Goal: Task Accomplishment & Management: Manage account settings

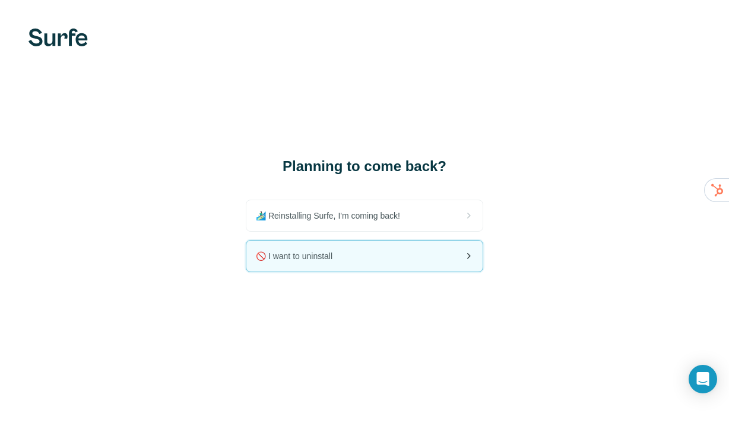
click at [368, 258] on div "🚫 I want to uninstall" at bounding box center [364, 255] width 236 height 31
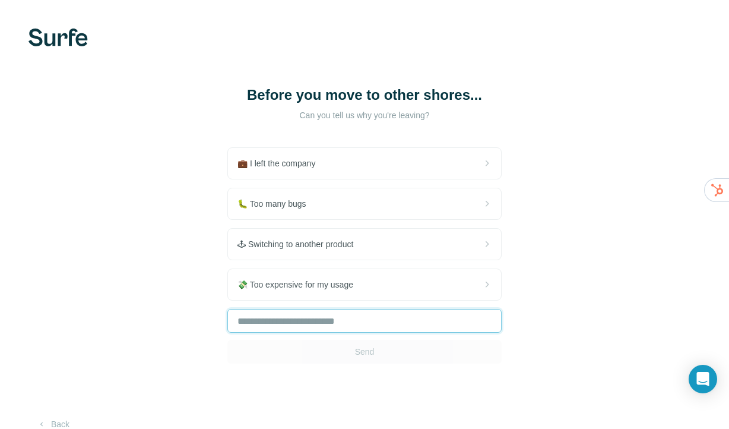
click at [342, 312] on input "text" at bounding box center [364, 321] width 274 height 24
type input "*****"
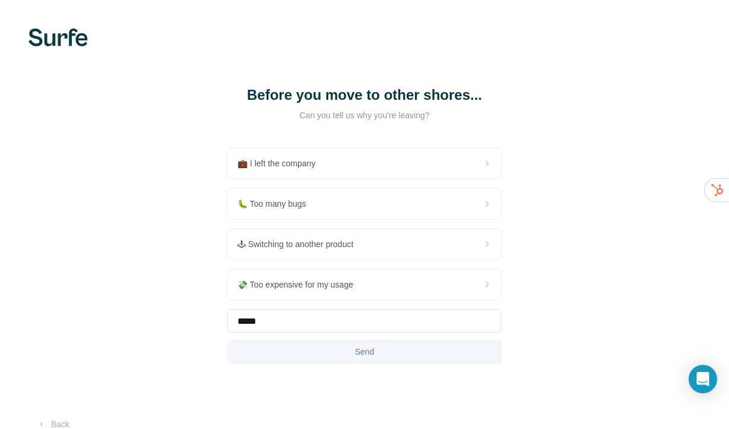
click at [367, 350] on span "Send" at bounding box center [365, 351] width 20 height 12
